Goal: Navigation & Orientation: Find specific page/section

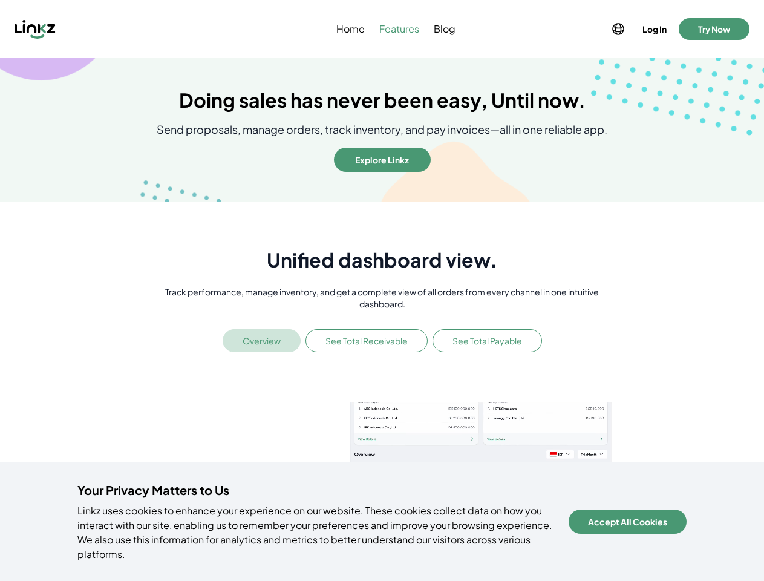
click at [382, 290] on p "Track performance, manage inventory, and get a complete view of all orders from…" at bounding box center [382, 298] width 462 height 24
click at [100, 29] on div at bounding box center [100, 28] width 171 height 19
click at [617, 29] on icon at bounding box center [618, 29] width 15 height 15
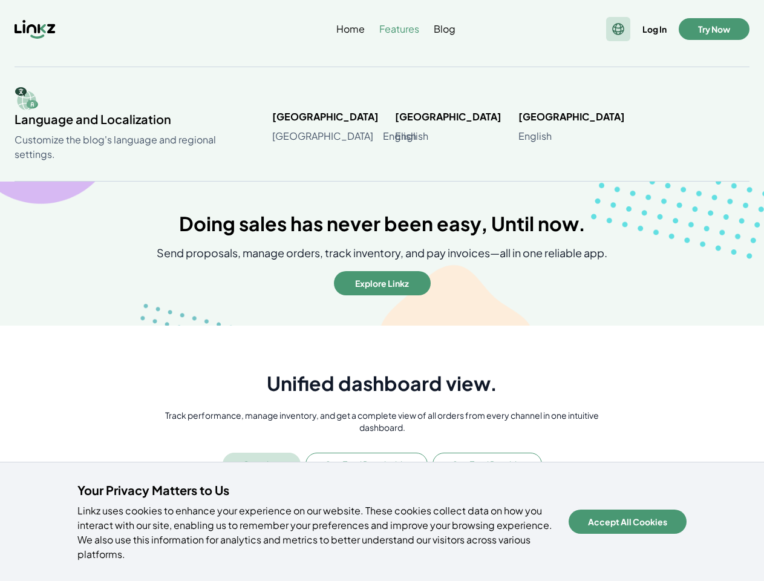
click at [654, 29] on button "Log In" at bounding box center [654, 29] width 29 height 17
click at [714, 29] on button "Try Now" at bounding box center [714, 29] width 71 height 22
click at [382, 160] on div "Language and Localization Customize the blog's language and regional settings. …" at bounding box center [382, 124] width 735 height 75
click at [261, 341] on article "**********" at bounding box center [382, 547] width 643 height 442
